Goal: Information Seeking & Learning: Learn about a topic

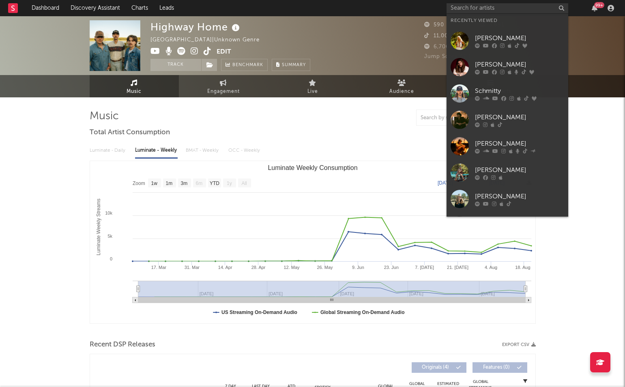
select select "1w"
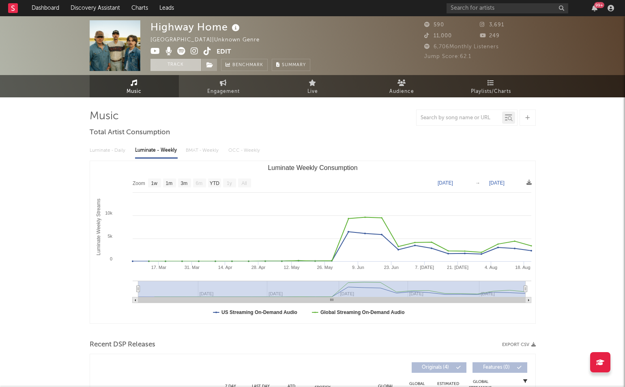
click at [188, 60] on button "Track" at bounding box center [176, 65] width 51 height 12
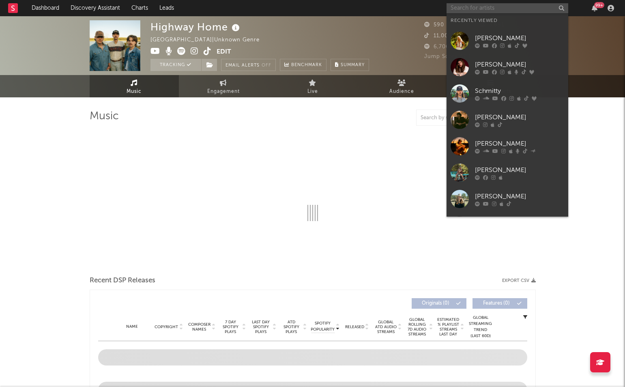
click at [484, 9] on input "text" at bounding box center [508, 8] width 122 height 10
type input "t"
select select "1w"
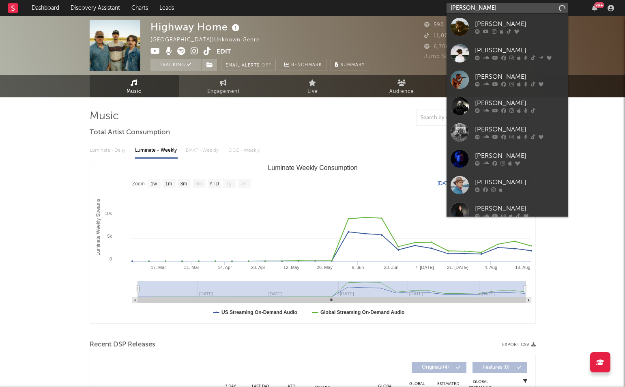
type input "[PERSON_NAME]"
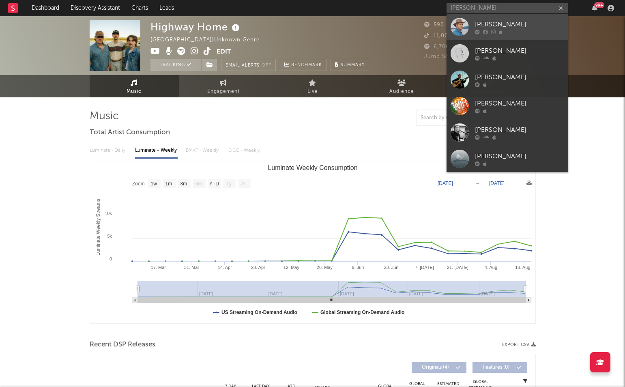
click at [492, 21] on div "[PERSON_NAME]" at bounding box center [519, 24] width 89 height 10
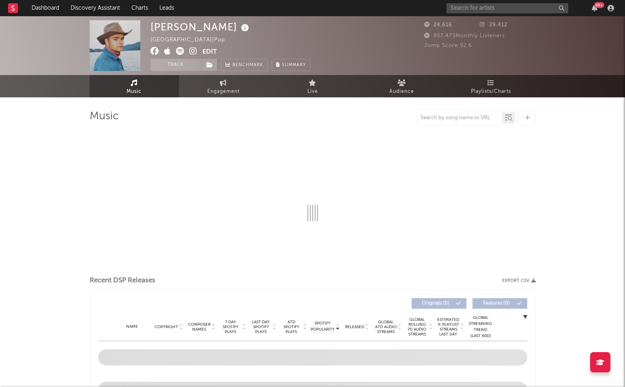
select select "6m"
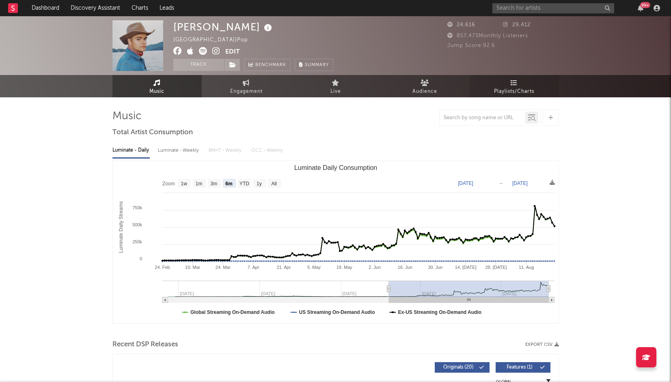
click at [510, 89] on span "Playlists/Charts" at bounding box center [514, 92] width 40 height 10
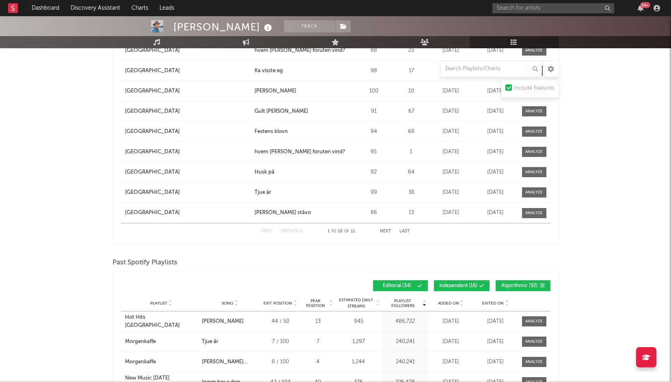
scroll to position [1249, 0]
